Goal: Find specific page/section: Find specific page/section

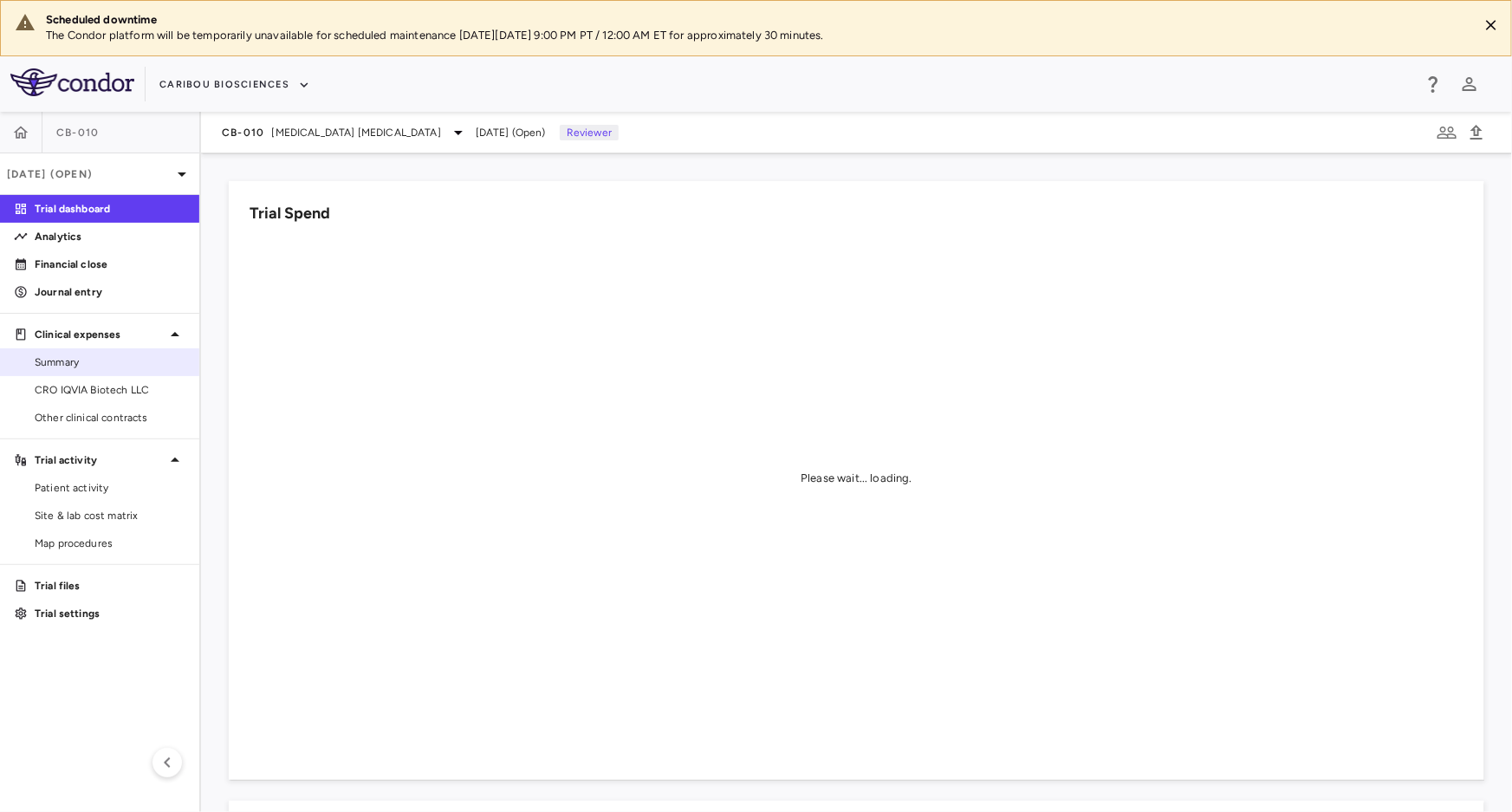
click at [67, 360] on span "Summary" at bounding box center [109, 363] width 151 height 16
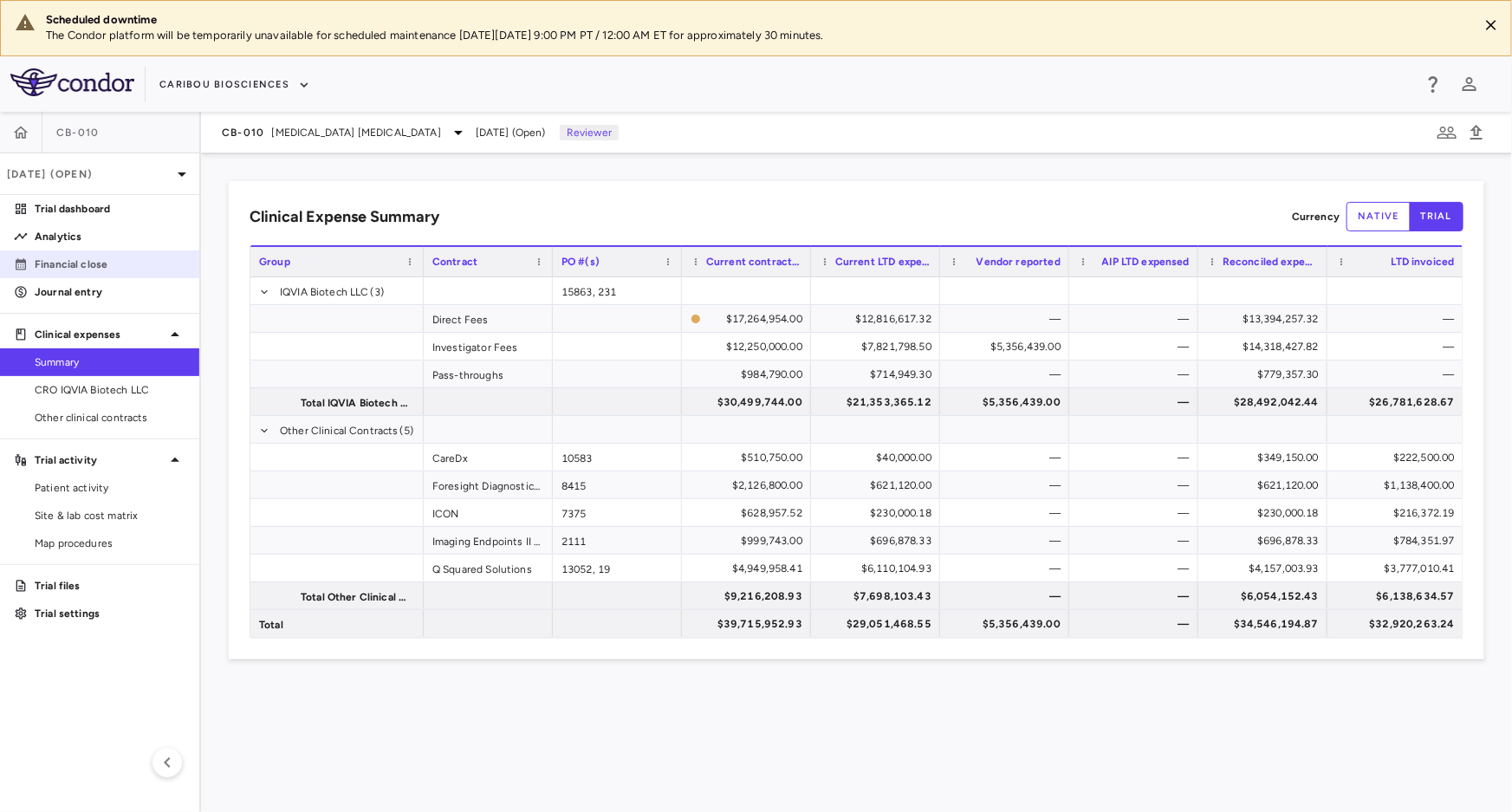
click at [78, 262] on p "Financial close" at bounding box center [109, 264] width 151 height 16
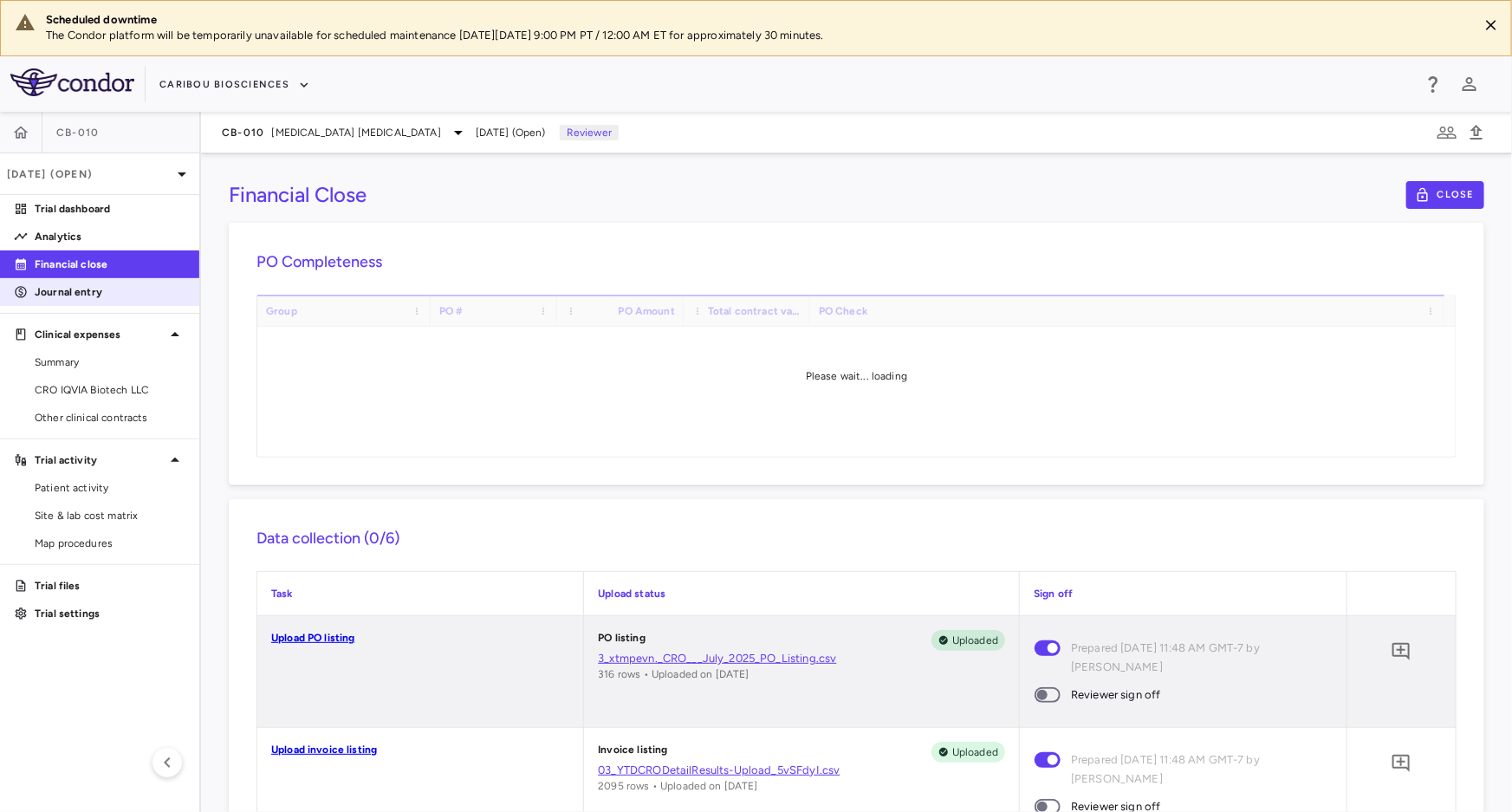
click at [65, 286] on p "Journal entry" at bounding box center [109, 292] width 151 height 16
